Goal: Information Seeking & Learning: Learn about a topic

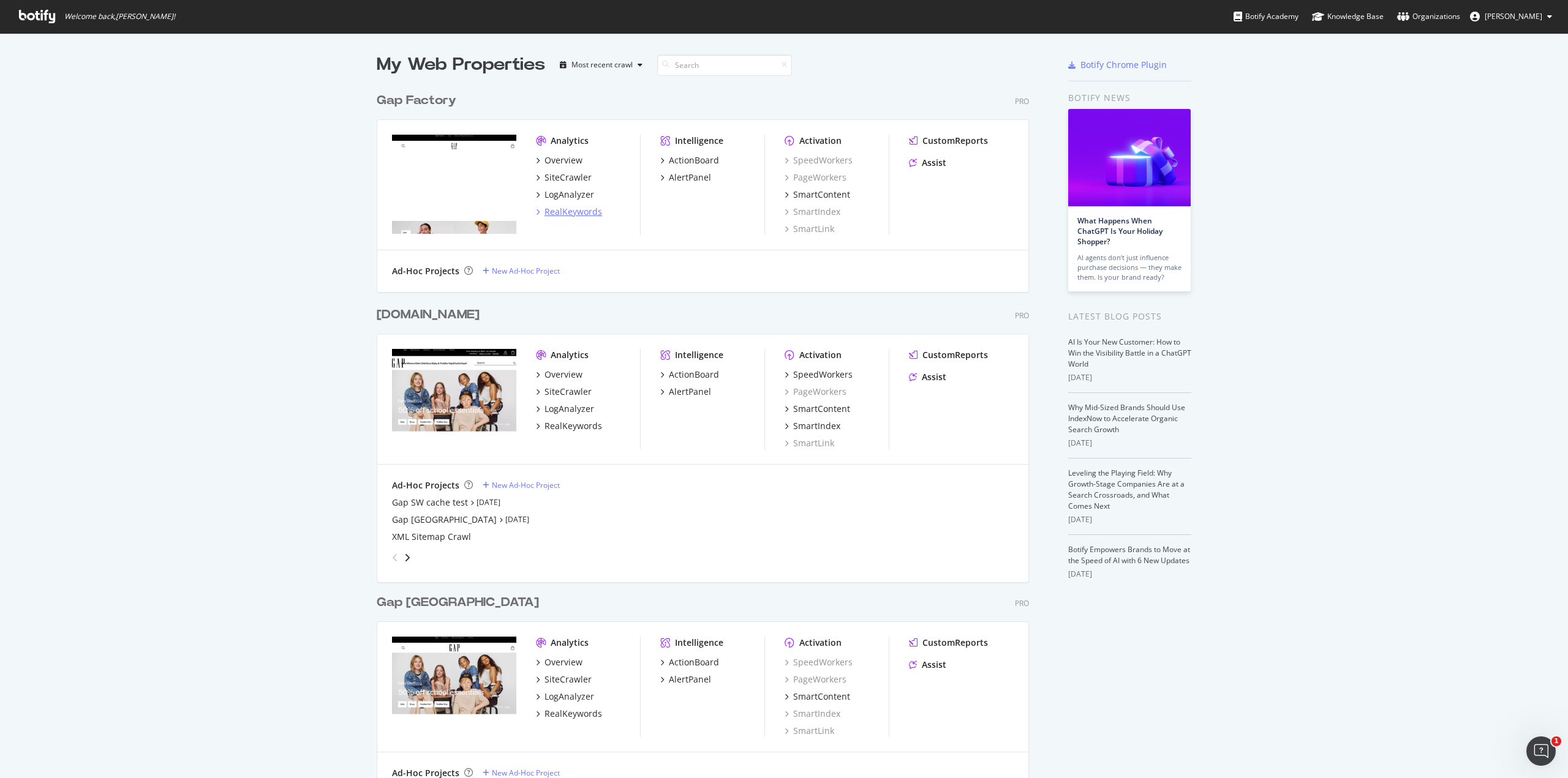
click at [536, 213] on icon "grid" at bounding box center [538, 211] width 3 height 6
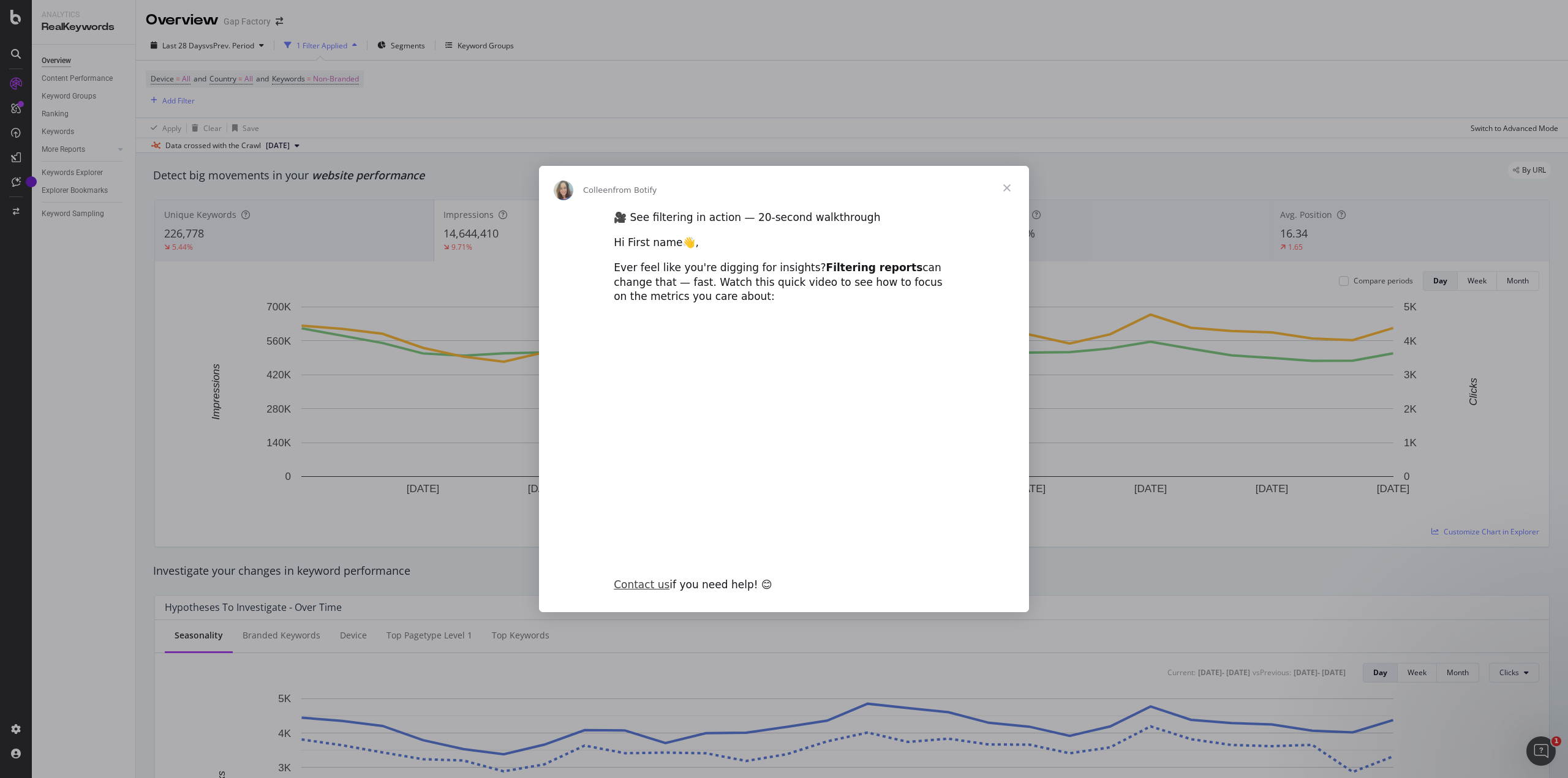
type input "101025"
click at [1011, 189] on span "Close" at bounding box center [1007, 188] width 44 height 44
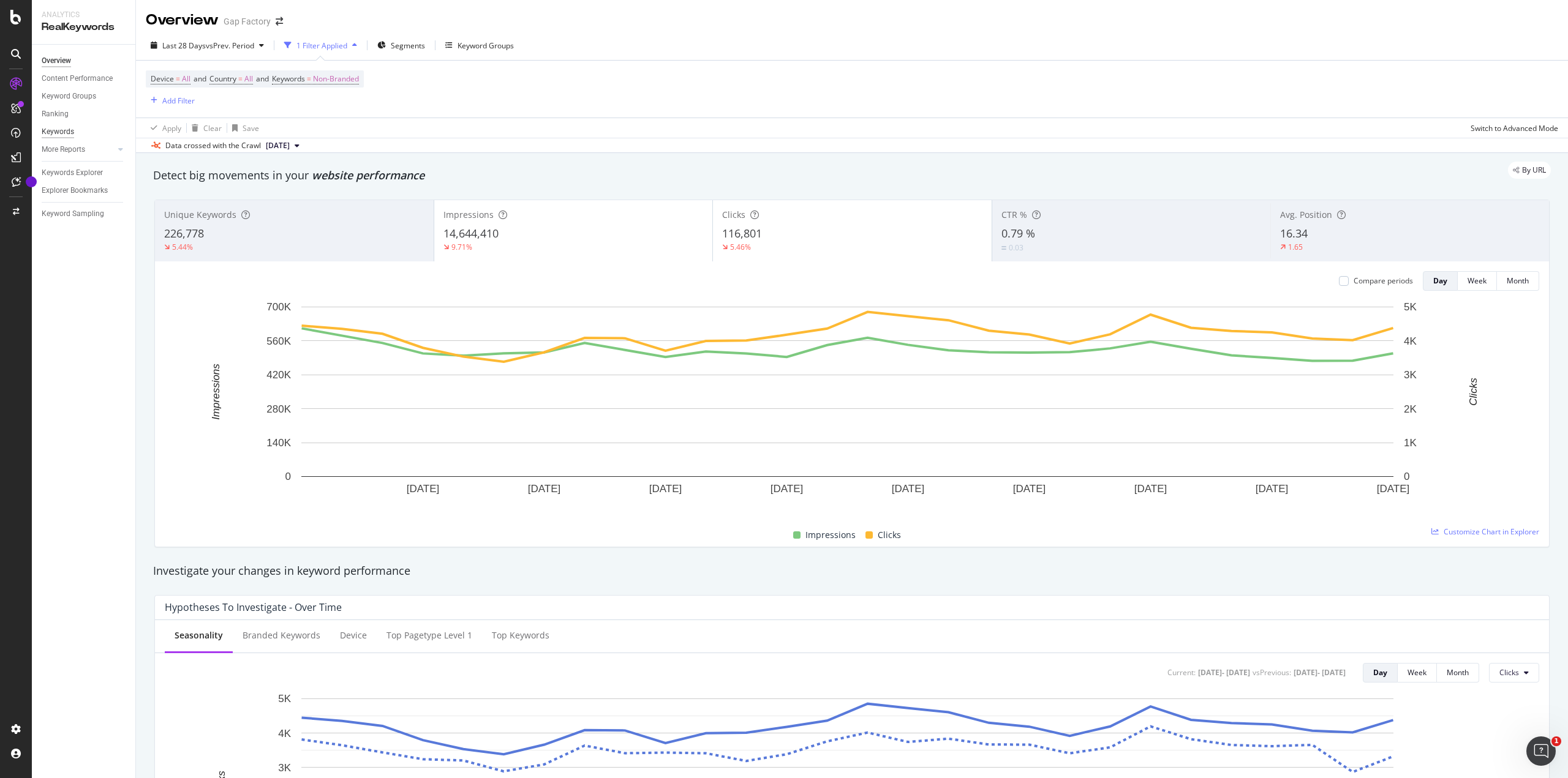
click at [60, 128] on div "Keywords" at bounding box center [58, 132] width 32 height 13
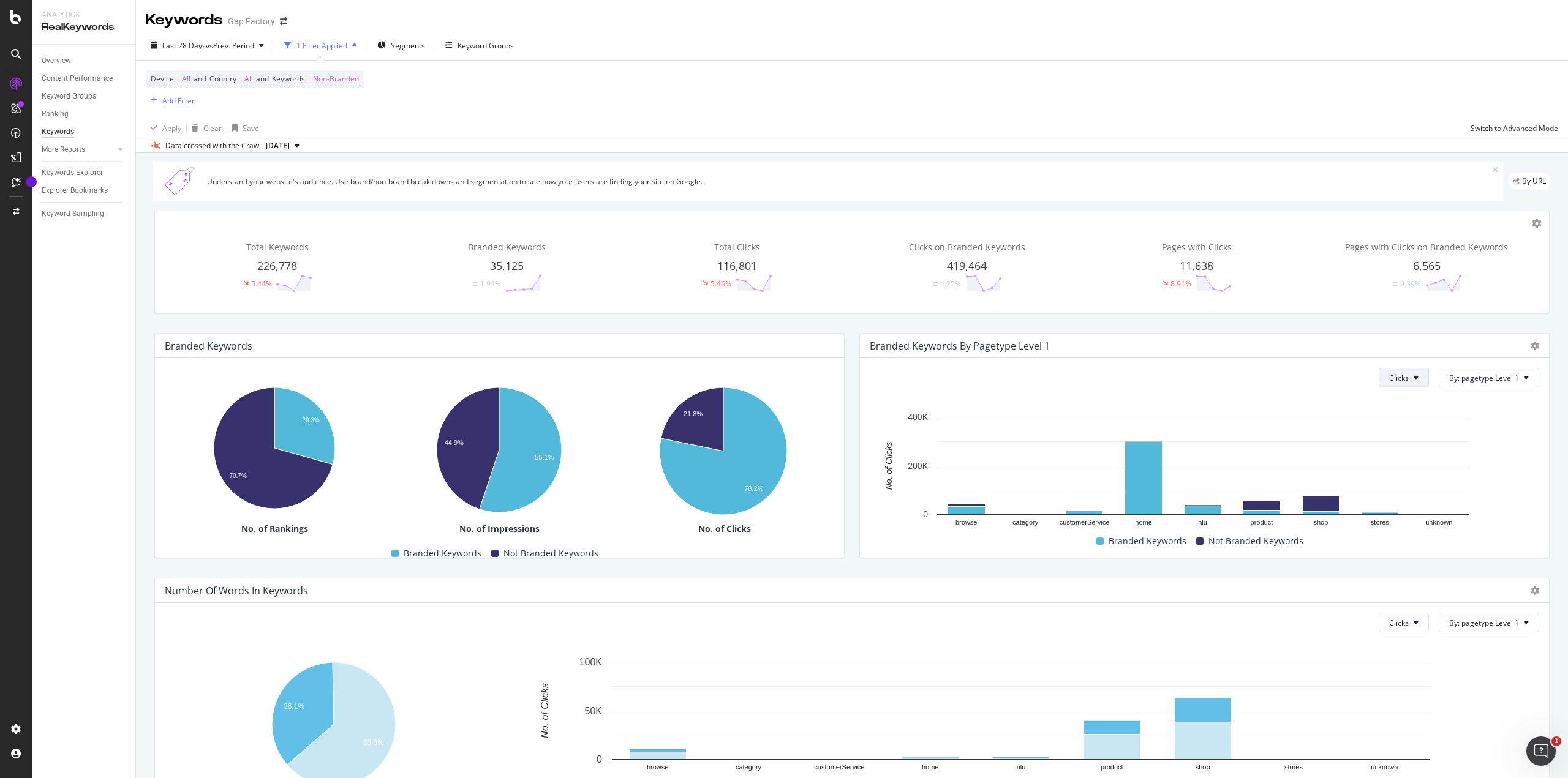
click at [1399, 379] on span "Clicks" at bounding box center [1399, 377] width 20 height 11
click at [1398, 445] on span "Impressions" at bounding box center [1405, 447] width 46 height 11
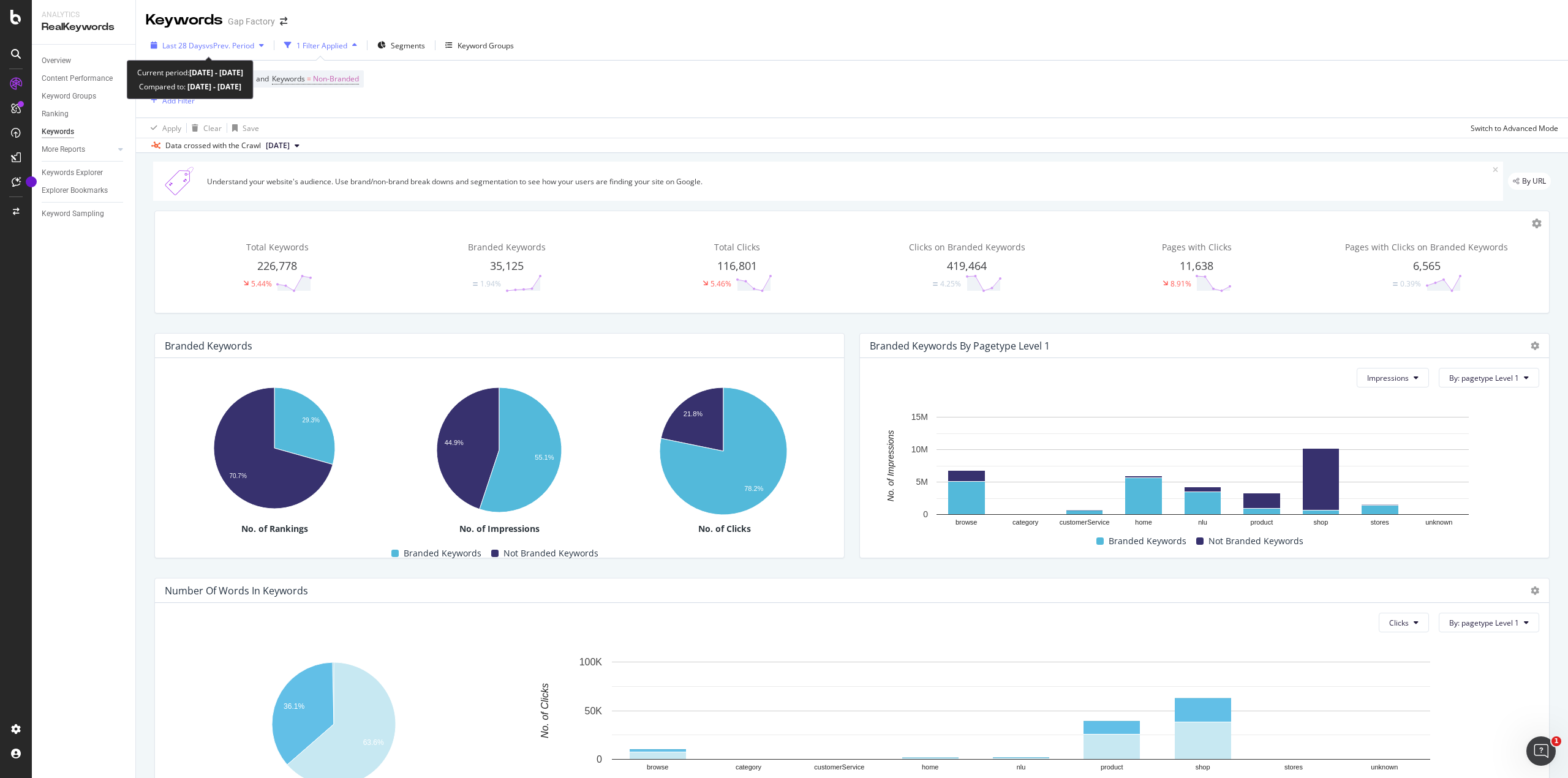
click at [210, 49] on span "vs Prev. Period" at bounding box center [230, 45] width 49 height 11
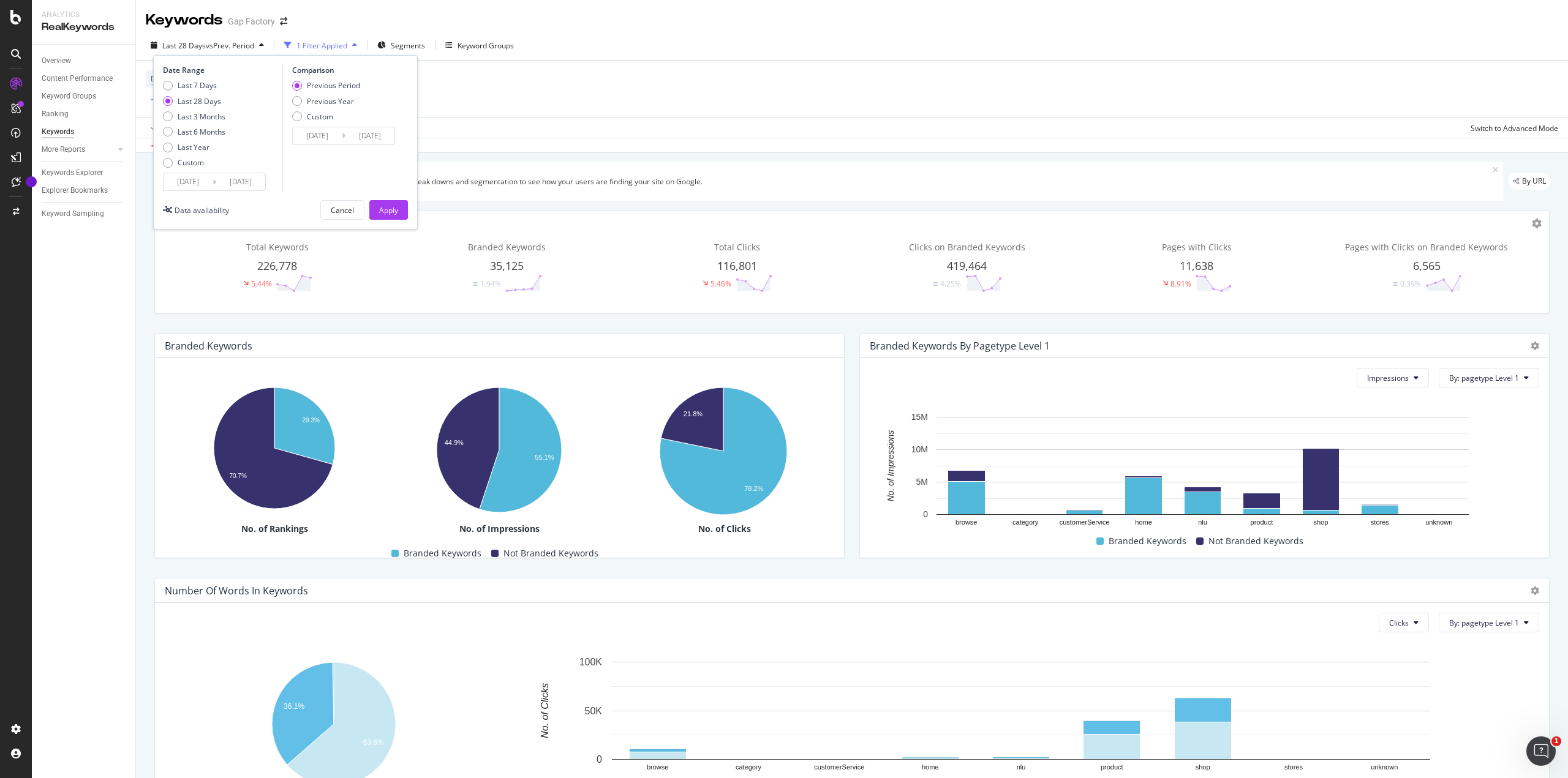
click at [648, 57] on div "Last 28 Days vs Prev. Period 1 Filter Applied Segments Keyword Groups Date Rang…" at bounding box center [851, 48] width 1432 height 25
click at [1481, 127] on div "Switch to Advanced Mode" at bounding box center [1515, 128] width 87 height 11
click at [1475, 127] on div "Switch back to Simple mode" at bounding box center [1510, 128] width 95 height 11
click at [1475, 127] on div "Switch to Advanced Mode" at bounding box center [1515, 128] width 87 height 11
click at [118, 152] on icon at bounding box center [121, 149] width 5 height 7
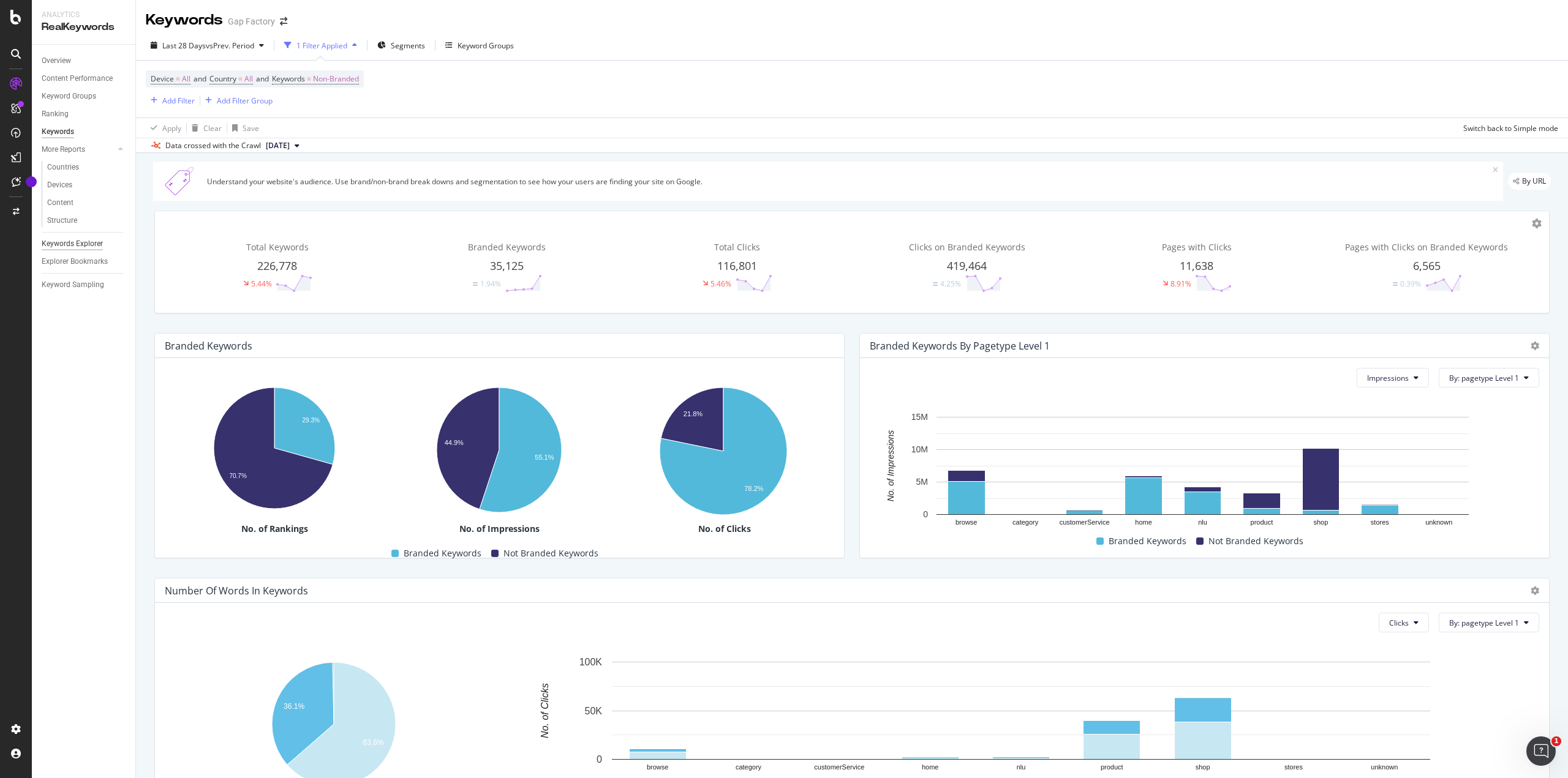
click at [81, 244] on div "Keywords Explorer" at bounding box center [72, 244] width 61 height 13
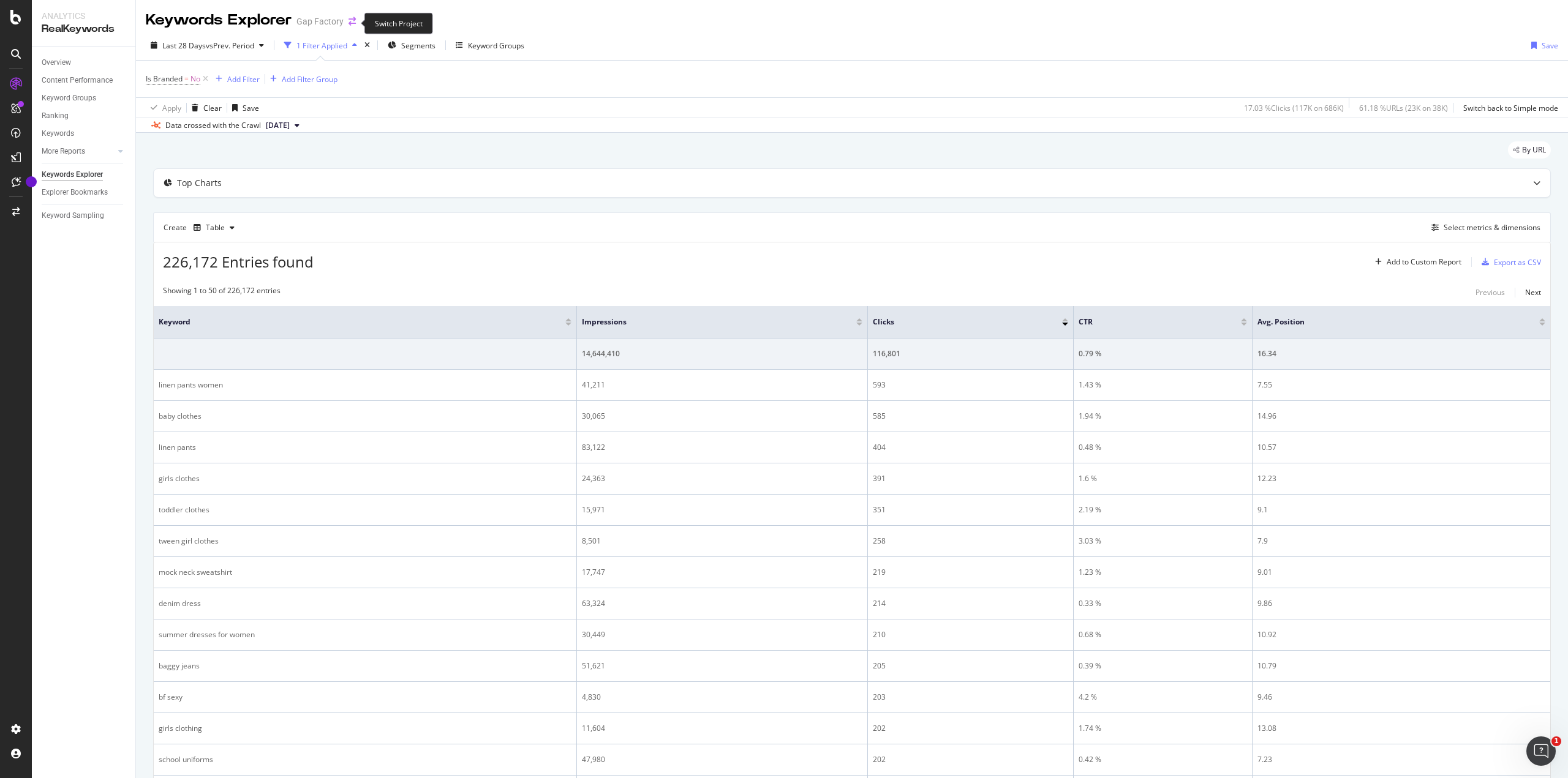
click at [354, 21] on icon "arrow-right-arrow-left" at bounding box center [352, 21] width 7 height 8
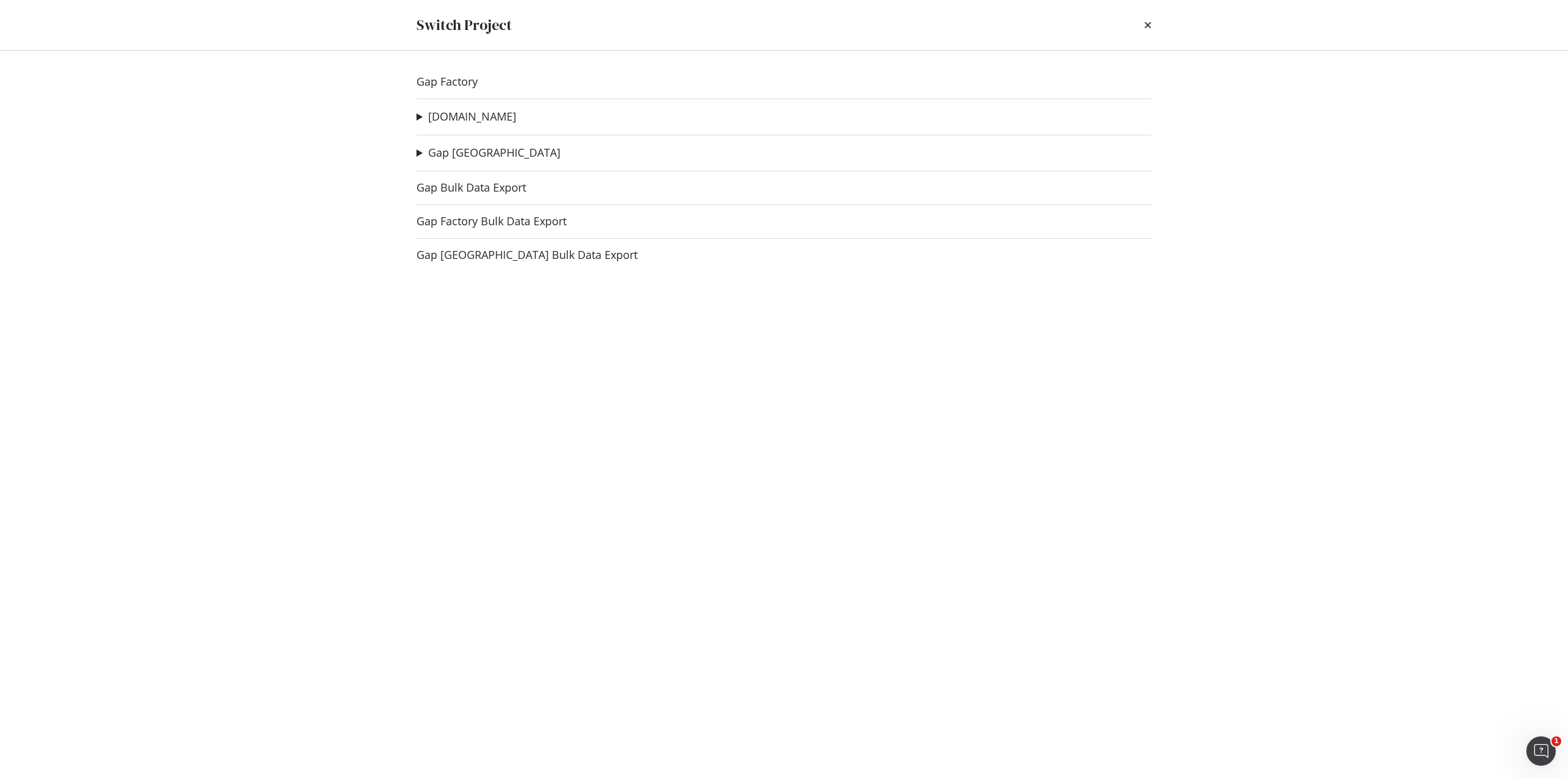
click at [421, 117] on summary "[DOMAIN_NAME]" at bounding box center [466, 117] width 100 height 16
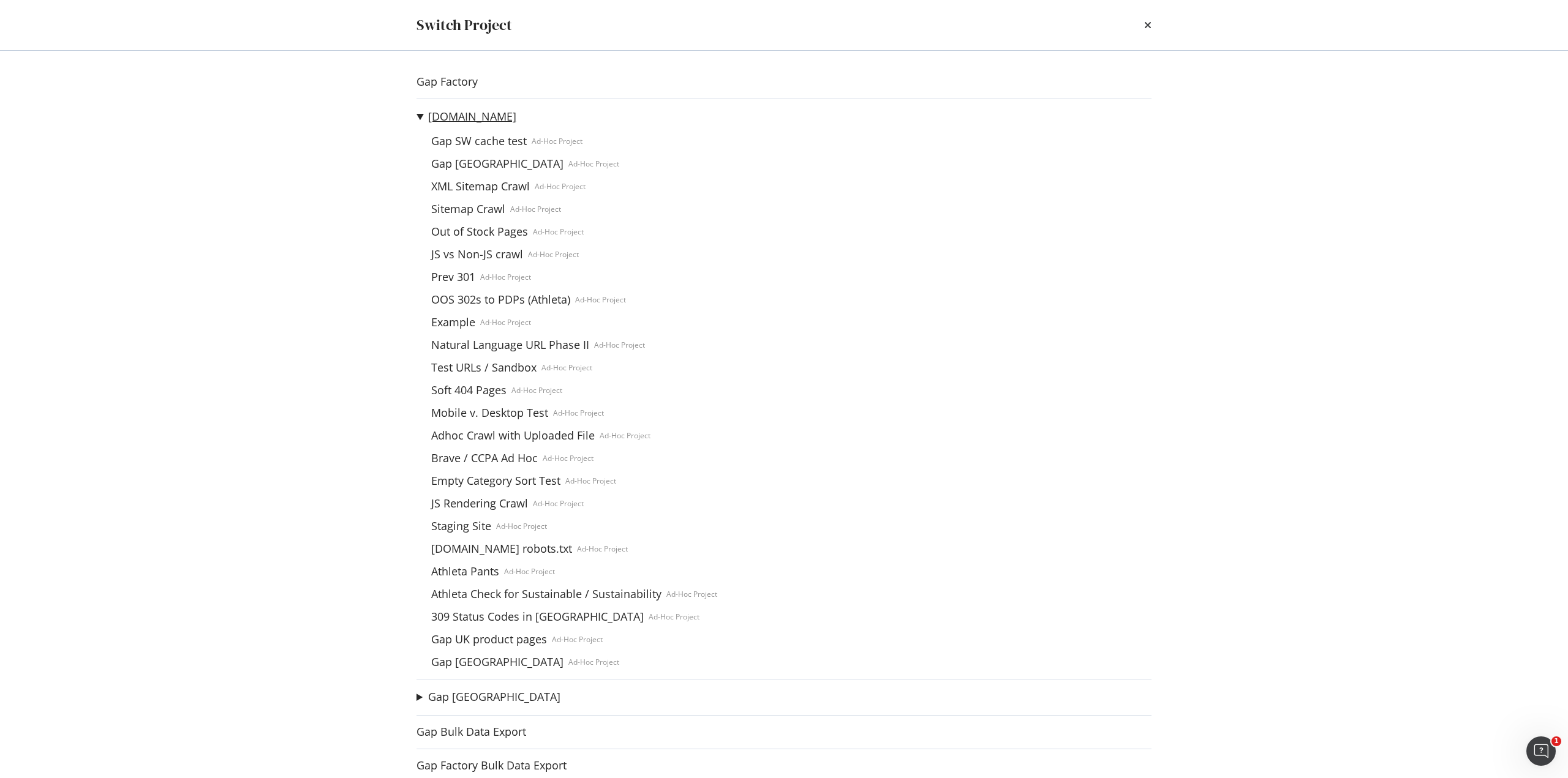
click at [451, 114] on link "[DOMAIN_NAME]" at bounding box center [471, 117] width 88 height 13
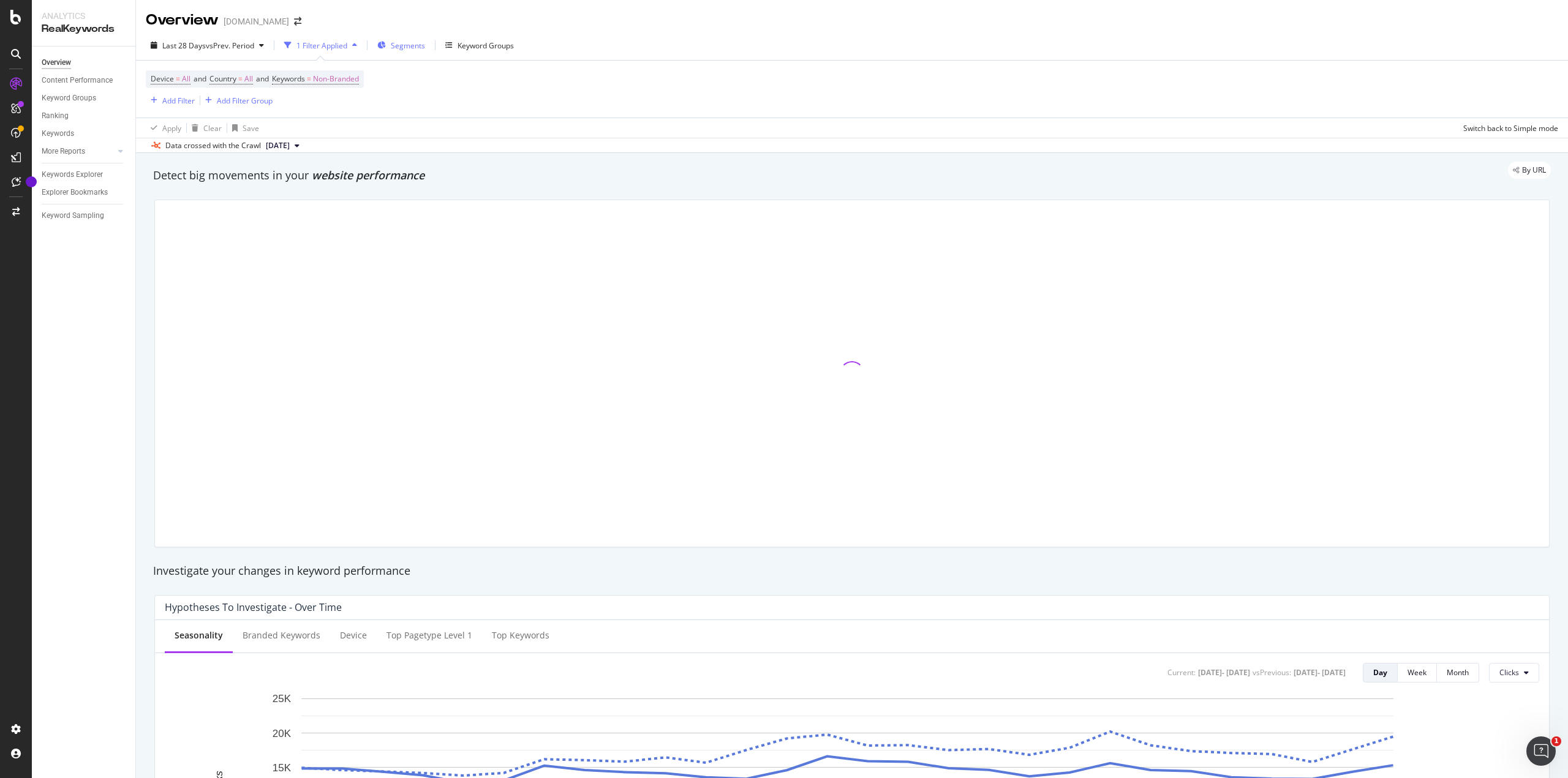
click at [397, 44] on span "Segments" at bounding box center [408, 45] width 35 height 11
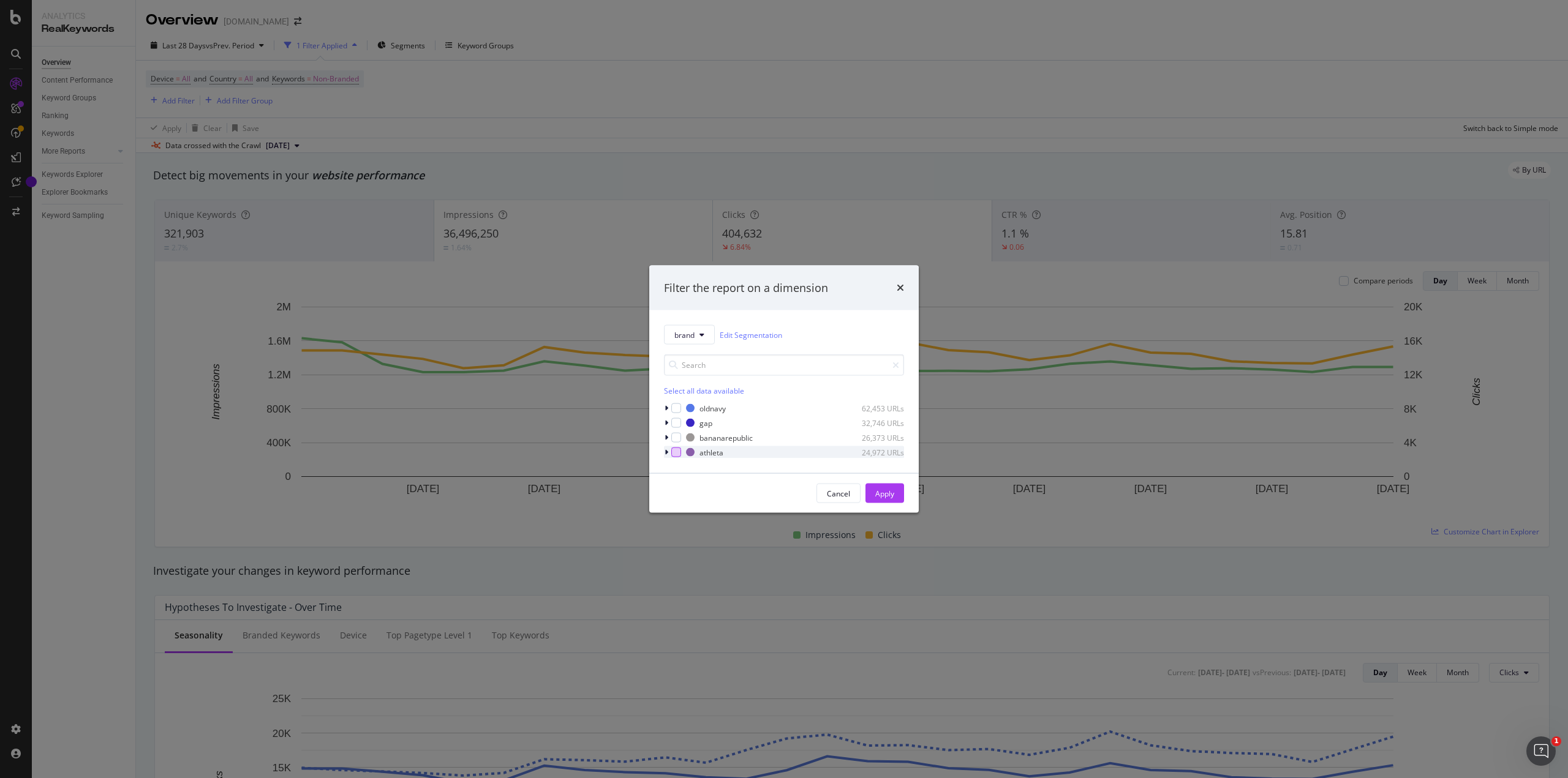
click at [675, 448] on div "modal" at bounding box center [676, 452] width 10 height 10
click at [869, 492] on button "Apply" at bounding box center [884, 493] width 39 height 20
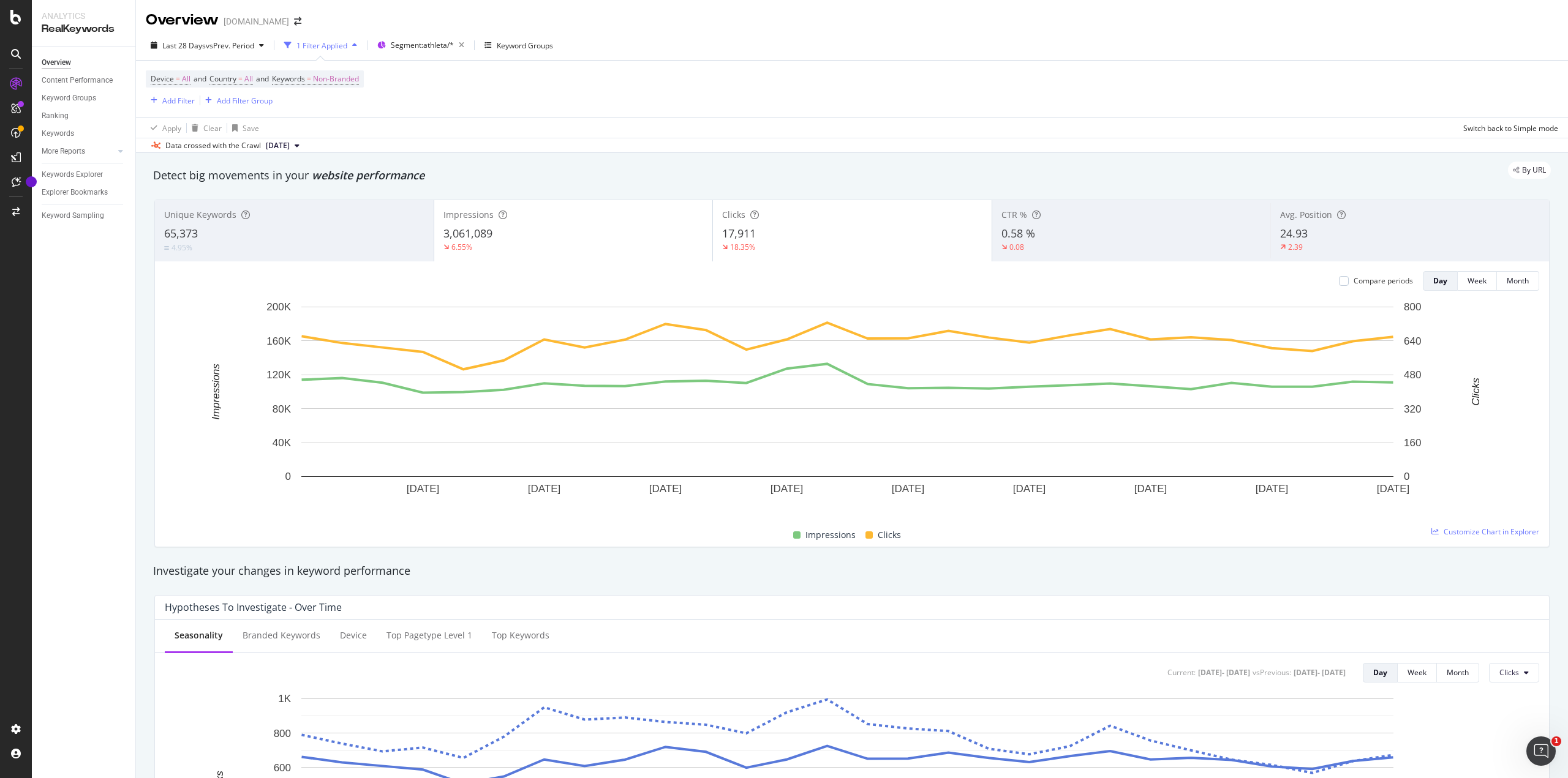
click at [285, 220] on div "Unique Keywords" at bounding box center [295, 215] width 260 height 12
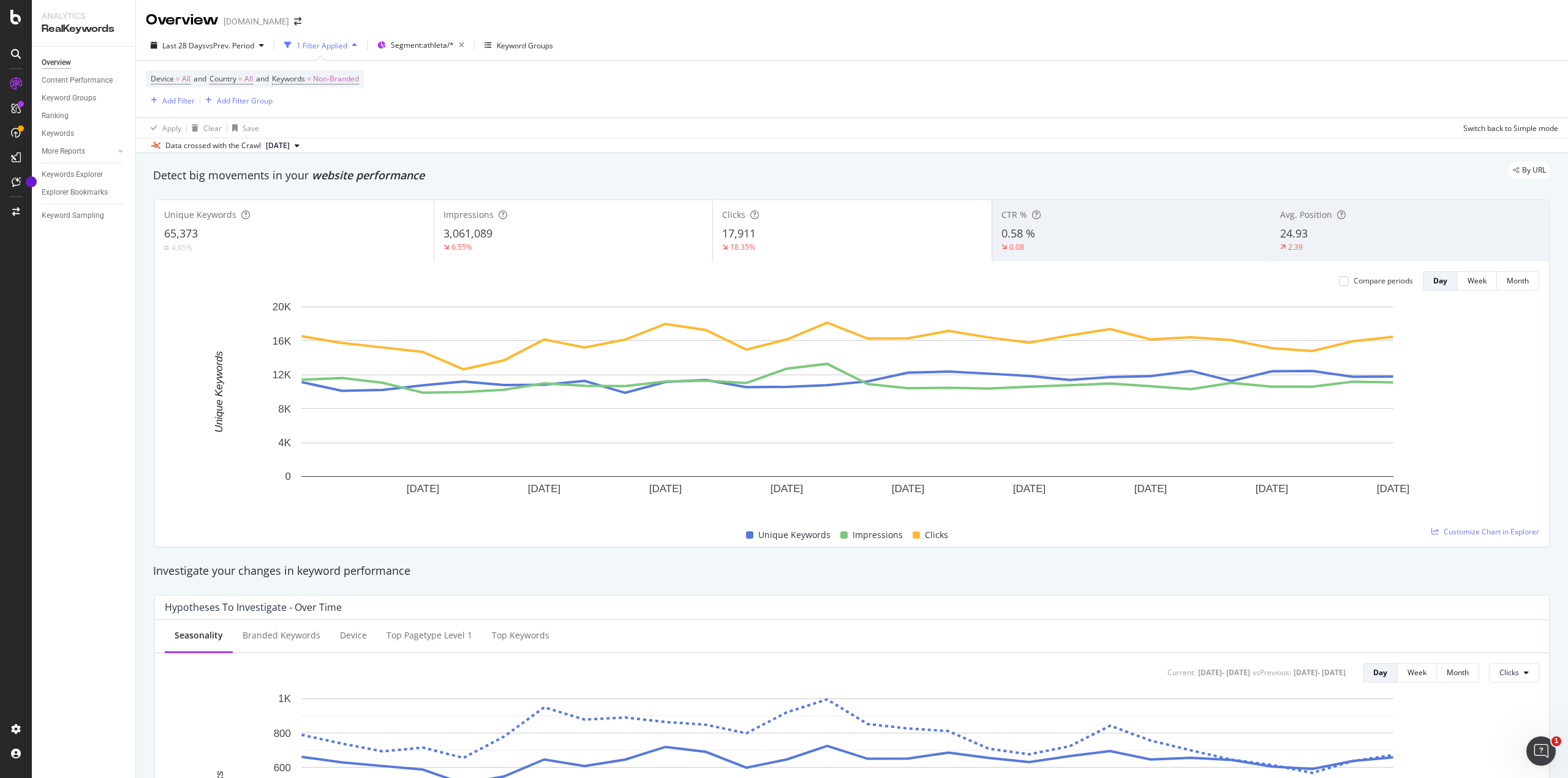
click at [575, 226] on div "3,061,089" at bounding box center [573, 234] width 260 height 16
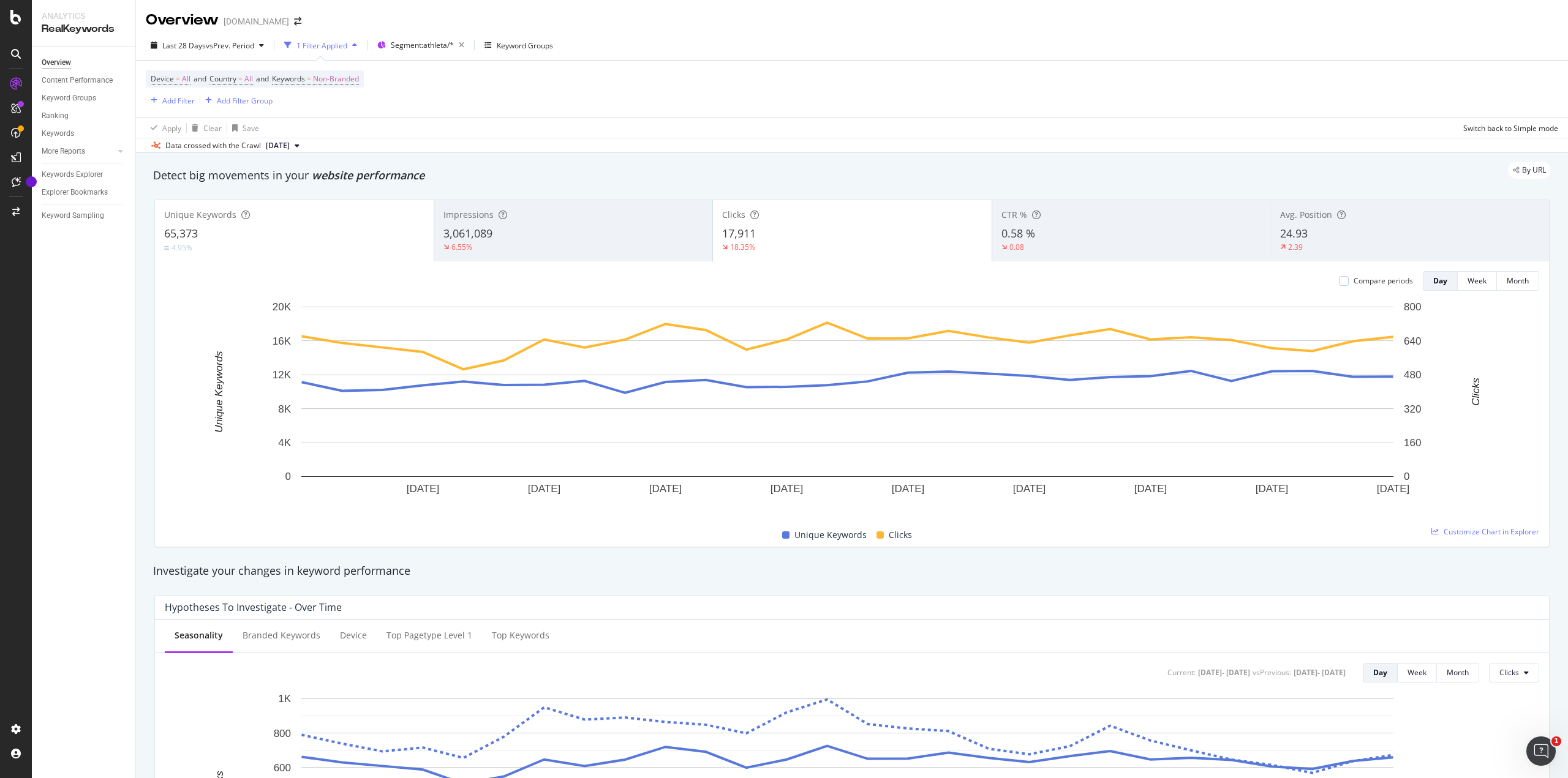
click at [332, 44] on div "1 Filter Applied" at bounding box center [322, 45] width 51 height 11
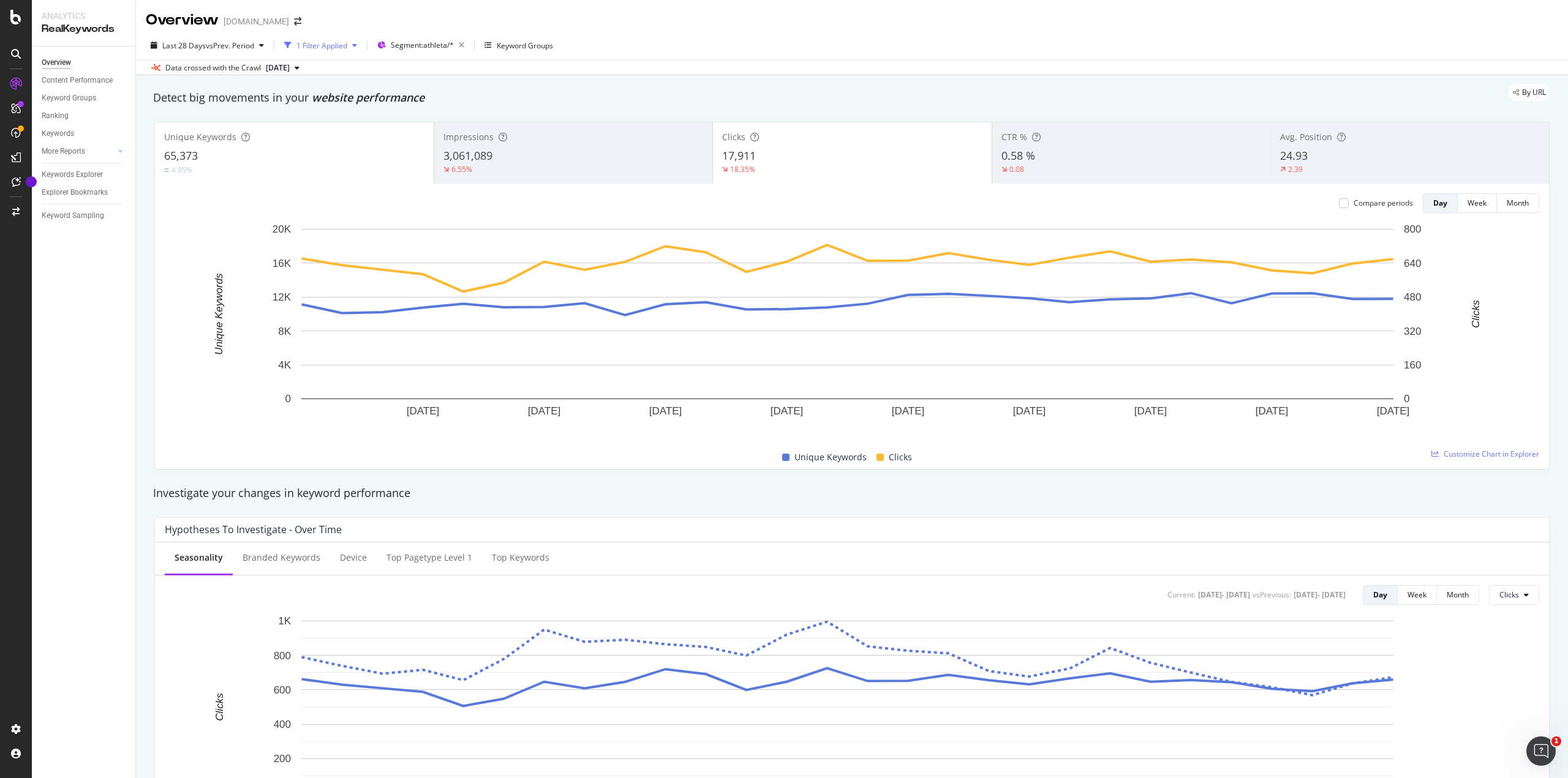
click at [332, 44] on div "1 Filter Applied" at bounding box center [322, 45] width 51 height 11
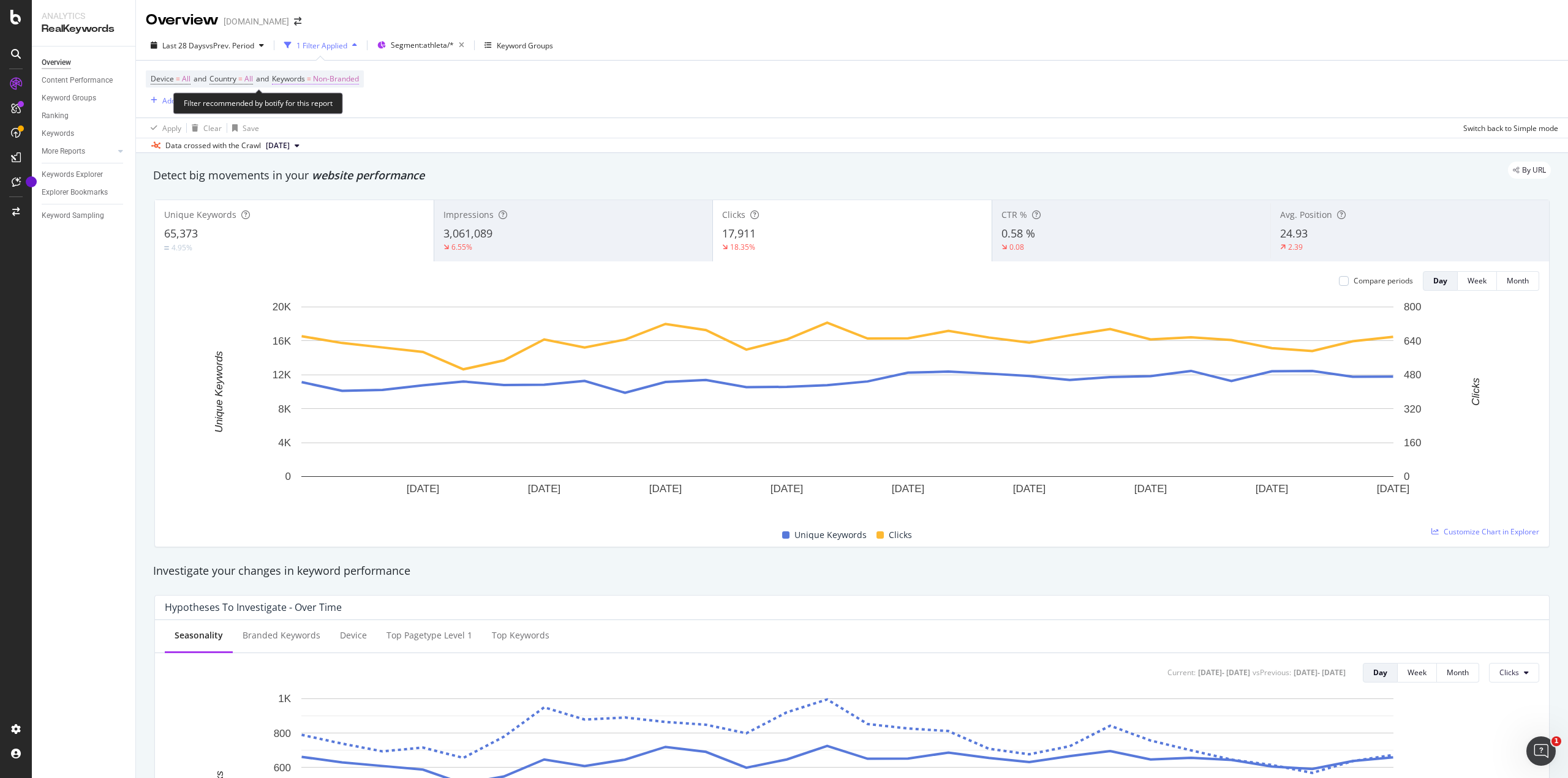
click at [328, 75] on span "Non-Branded" at bounding box center [336, 79] width 46 height 17
click at [336, 107] on span "Non-Branded" at bounding box center [316, 107] width 51 height 11
click at [318, 144] on span "Branded" at bounding box center [363, 149] width 125 height 11
click at [419, 128] on div "Apply" at bounding box center [415, 133] width 19 height 11
